Goal: Find specific page/section: Find specific page/section

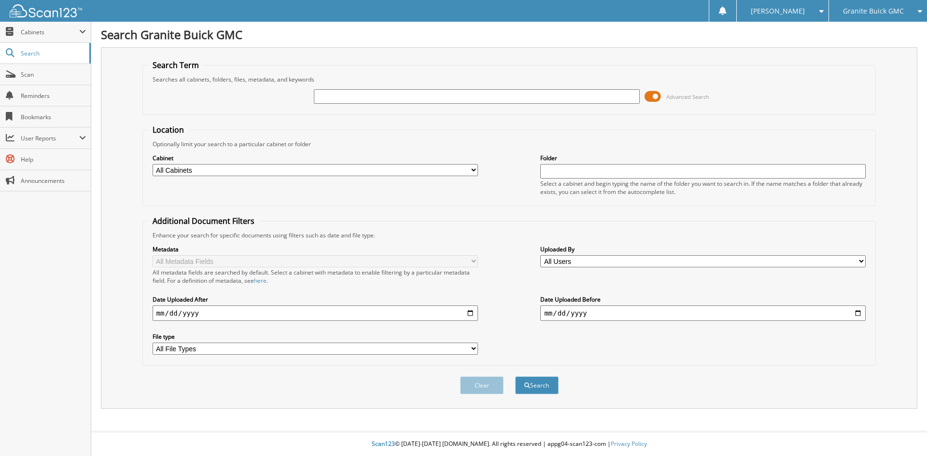
click at [410, 95] on input "text" at bounding box center [476, 96] width 325 height 14
paste input "BA5110"
type input "BA5110"
click at [515, 377] on button "Search" at bounding box center [536, 386] width 43 height 18
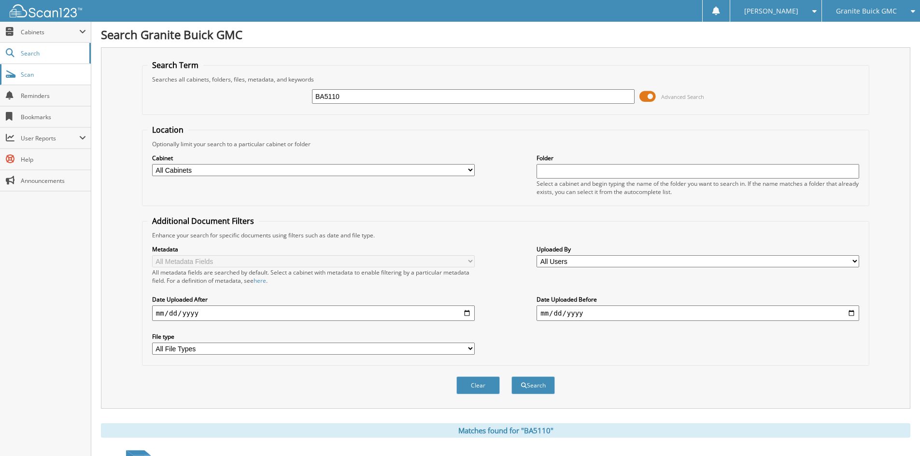
click at [28, 76] on span "Scan" at bounding box center [53, 75] width 65 height 8
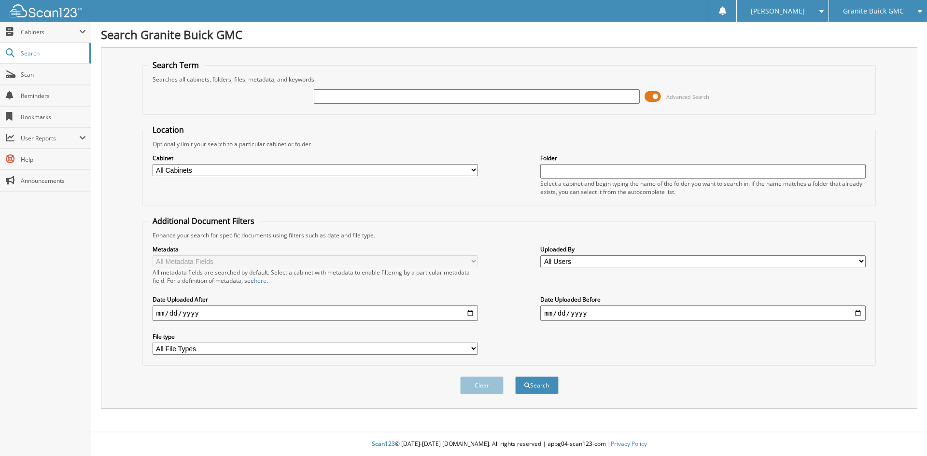
click at [516, 99] on input "text" at bounding box center [476, 96] width 325 height 14
paste input "BA5110"
type input "BA5110"
click at [515, 377] on button "Search" at bounding box center [536, 386] width 43 height 18
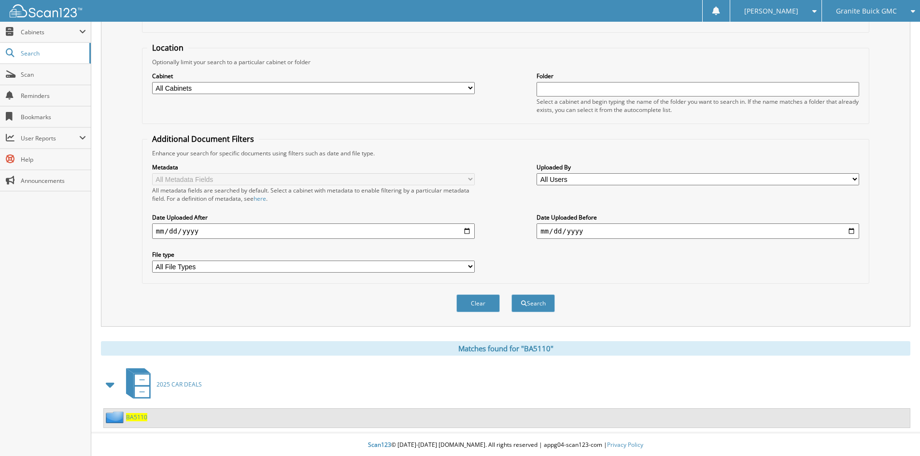
scroll to position [84, 0]
click at [140, 414] on span "BA5110" at bounding box center [136, 416] width 21 height 8
